Goal: Transaction & Acquisition: Purchase product/service

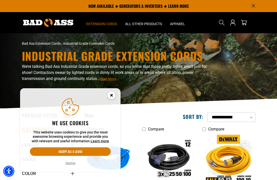
click at [114, 95] on circle "Cookie Consent" at bounding box center [112, 95] width 8 height 8
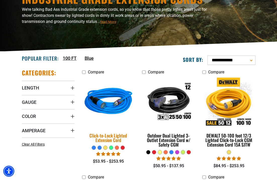
scroll to position [59, 0]
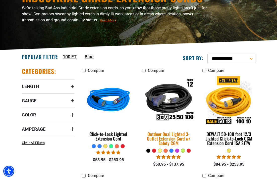
click at [180, 116] on img at bounding box center [168, 100] width 60 height 54
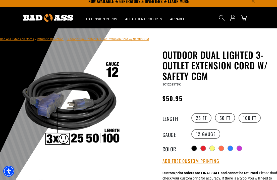
scroll to position [8, 0]
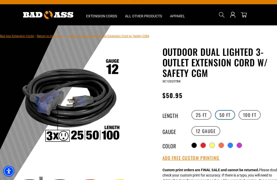
click at [226, 115] on label "50 FT" at bounding box center [225, 115] width 20 height 10
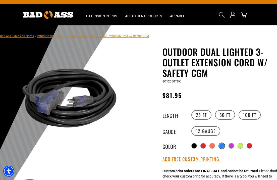
click at [222, 145] on div at bounding box center [221, 145] width 5 height 5
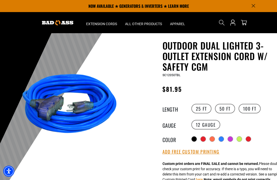
scroll to position [15, 0]
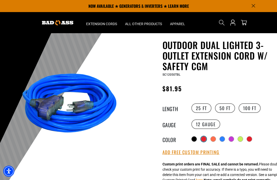
click at [204, 138] on div at bounding box center [203, 138] width 5 height 5
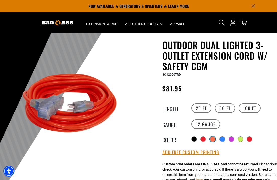
click at [213, 138] on div at bounding box center [212, 138] width 5 height 5
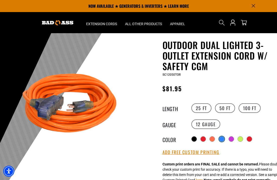
click at [222, 137] on div at bounding box center [221, 138] width 5 height 5
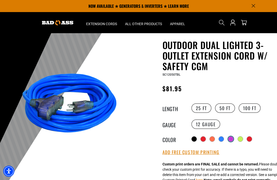
click at [231, 139] on div at bounding box center [230, 138] width 5 height 5
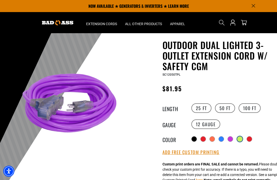
click at [240, 137] on div at bounding box center [239, 138] width 5 height 5
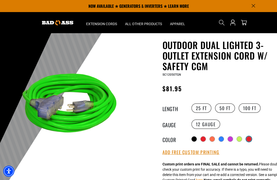
click at [249, 138] on div "products.product.variant_sold_out_or_unavailable" at bounding box center [248, 138] width 5 height 5
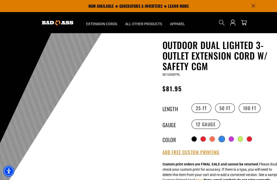
click at [220, 138] on div at bounding box center [221, 138] width 5 height 5
